Goal: Task Accomplishment & Management: Use online tool/utility

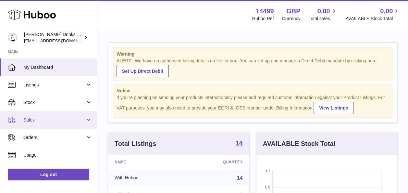
scroll to position [78, 0]
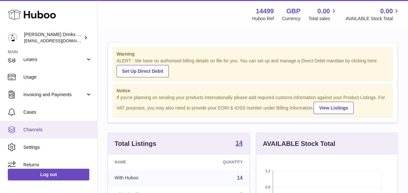
click at [45, 135] on link "Channels" at bounding box center [48, 130] width 97 height 18
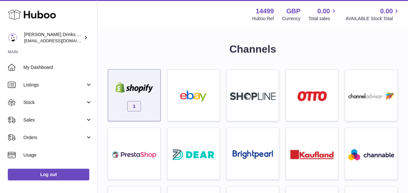
click at [135, 97] on div "1" at bounding box center [134, 97] width 46 height 42
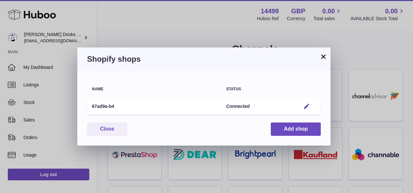
click at [324, 59] on button "×" at bounding box center [324, 57] width 8 height 8
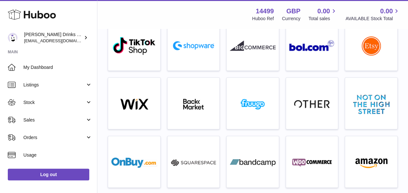
scroll to position [263, 0]
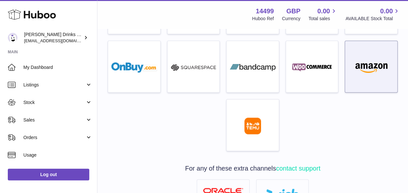
click at [383, 66] on img at bounding box center [372, 67] width 46 height 11
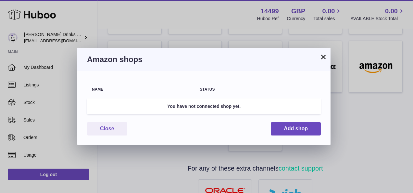
click at [320, 51] on div "Amazon shops" at bounding box center [203, 59] width 253 height 23
click at [323, 56] on button "×" at bounding box center [324, 57] width 8 height 8
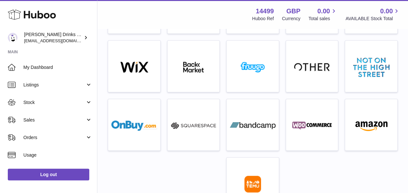
scroll to position [202, 0]
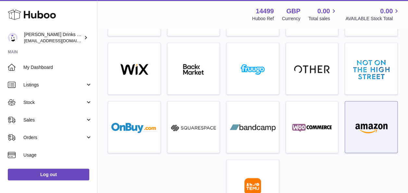
click at [366, 120] on div at bounding box center [372, 129] width 46 height 42
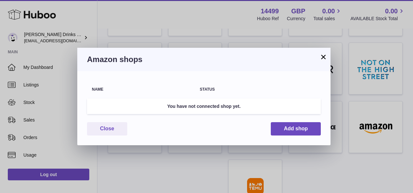
click at [323, 56] on button "×" at bounding box center [324, 57] width 8 height 8
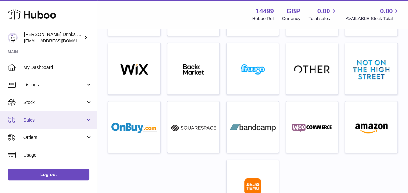
scroll to position [21, 0]
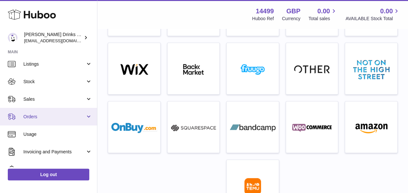
click at [57, 118] on span "Orders" at bounding box center [54, 117] width 62 height 6
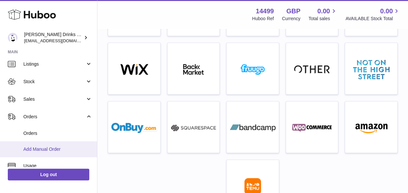
click at [64, 145] on link "Add Manual Order" at bounding box center [48, 149] width 97 height 16
